Goal: Communication & Community: Answer question/provide support

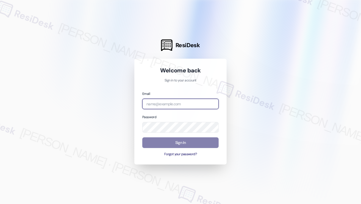
click at [175, 101] on input "email" at bounding box center [180, 104] width 76 height 11
type input "[EMAIL_ADDRESS][PERSON_NAME][PERSON_NAME][DOMAIN_NAME]"
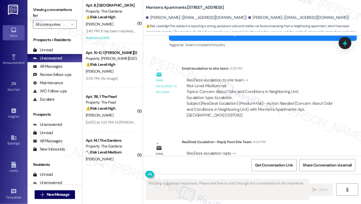
scroll to position [2487, 0]
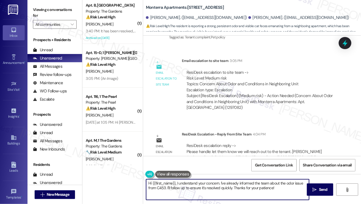
drag, startPoint x: 275, startPoint y: 188, endPoint x: 177, endPoint y: 180, distance: 98.8
click at [177, 180] on textarea "Hi {{first_name}}, I understand your concern. I've already informed the team ab…" at bounding box center [227, 189] width 163 height 21
paste textarea "we will reach out to the tenant."
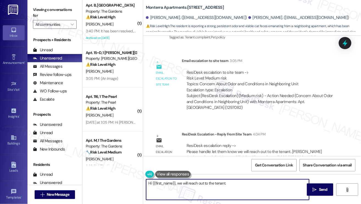
click at [179, 183] on textarea "Hi {{first_name}}, we will reach out to the tenant." at bounding box center [227, 189] width 163 height 21
click at [151, 17] on div "[PERSON_NAME]. ([EMAIL_ADDRESS][DOMAIN_NAME])" at bounding box center [196, 18] width 101 height 6
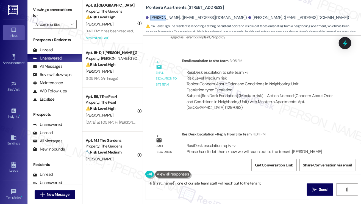
click at [151, 17] on div "[PERSON_NAME]. ([EMAIL_ADDRESS][DOMAIN_NAME])" at bounding box center [196, 18] width 101 height 6
copy div "[PERSON_NAME]"
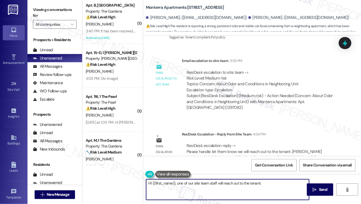
drag, startPoint x: 153, startPoint y: 182, endPoint x: 175, endPoint y: 181, distance: 22.0
click at [175, 181] on textarea "Hi {{first_name}}, one of our site team staff will reach out to the tenant." at bounding box center [227, 189] width 163 height 21
paste textarea "[PERSON_NAME]"
click at [254, 181] on textarea "Hi [PERSON_NAME], one of our site team staff will reach out to the tenant." at bounding box center [227, 189] width 163 height 21
click at [280, 184] on textarea "Hi [PERSON_NAME], one of our site team staff will reach out to the tenant. If a…" at bounding box center [227, 189] width 163 height 21
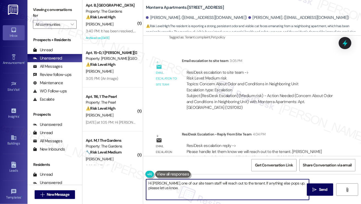
click at [286, 186] on textarea "Hi [PERSON_NAME], one of our site team staff will reach out to the tenant. If a…" at bounding box center [227, 189] width 163 height 21
type textarea "Hi [PERSON_NAME], one of our site team staff will reach out to the tenant. If a…"
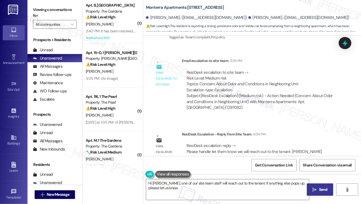
click at [313, 187] on span " Send" at bounding box center [319, 190] width 17 height 6
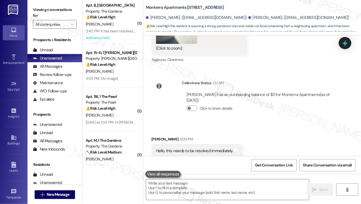
scroll to position [2299, 0]
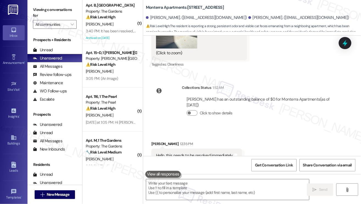
drag, startPoint x: 312, startPoint y: 18, endPoint x: 303, endPoint y: 16, distance: 9.4
click at [312, 18] on div "[PERSON_NAME]. ([EMAIL_ADDRESS][DOMAIN_NAME]) [PERSON_NAME]. ([EMAIL_ADDRESS][D…" at bounding box center [253, 17] width 215 height 11
